Goal: Transaction & Acquisition: Book appointment/travel/reservation

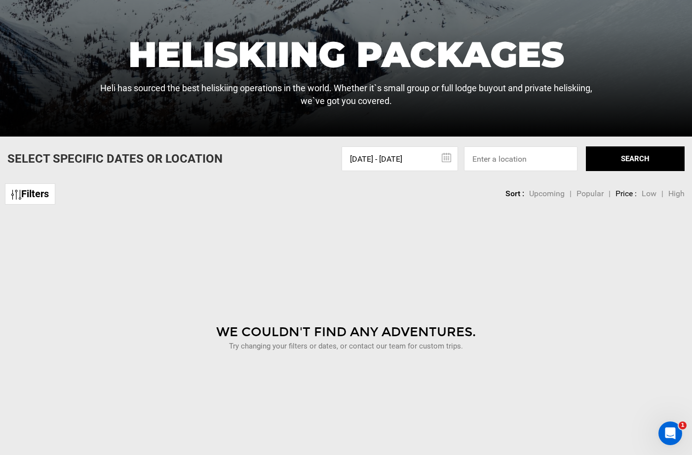
click at [410, 159] on input "10/16/2025 - 10/24/2025" at bounding box center [399, 159] width 116 height 25
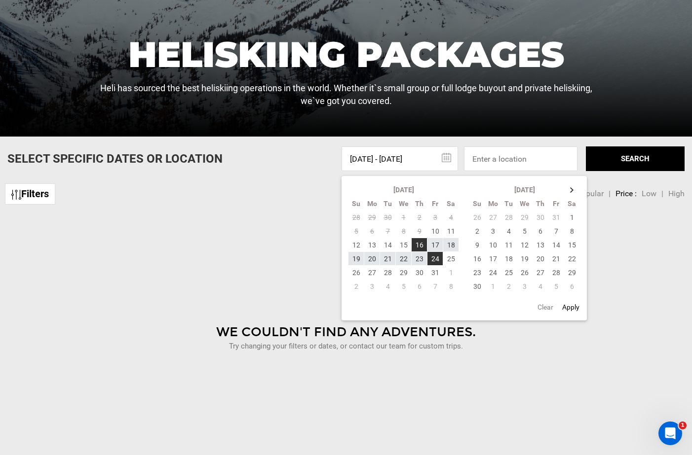
click at [410, 307] on button "Clear" at bounding box center [545, 307] width 22 height 18
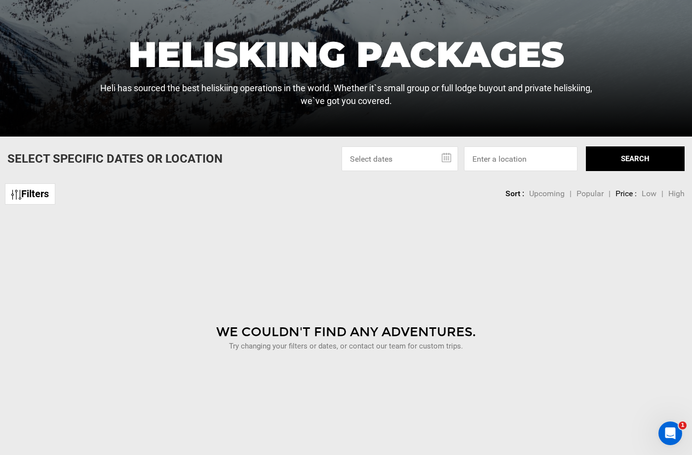
click at [410, 163] on button "SEARCH" at bounding box center [635, 159] width 99 height 25
click at [44, 191] on link "Filters" at bounding box center [30, 193] width 50 height 21
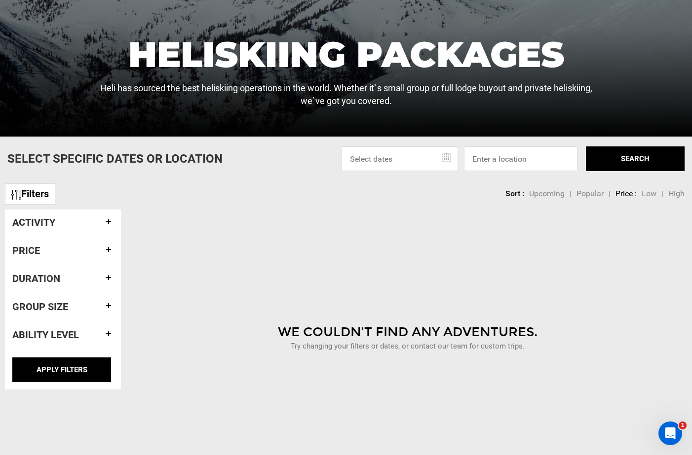
click at [274, 199] on div "Filters sortby Sort Upcoming Popular Price: Low to High Price : High to Low Sor…" at bounding box center [346, 189] width 692 height 21
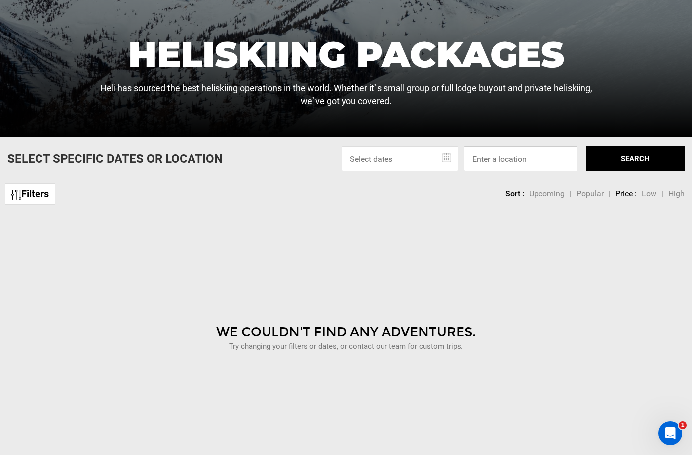
click at [508, 159] on input at bounding box center [520, 159] width 113 height 25
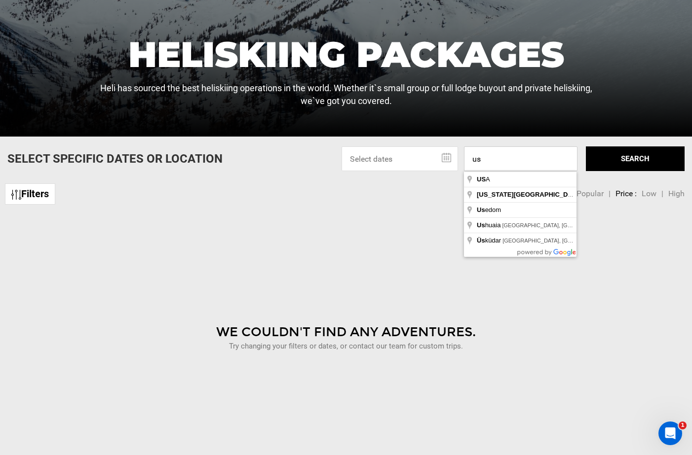
type input "us"
